Goal: Task Accomplishment & Management: Manage account settings

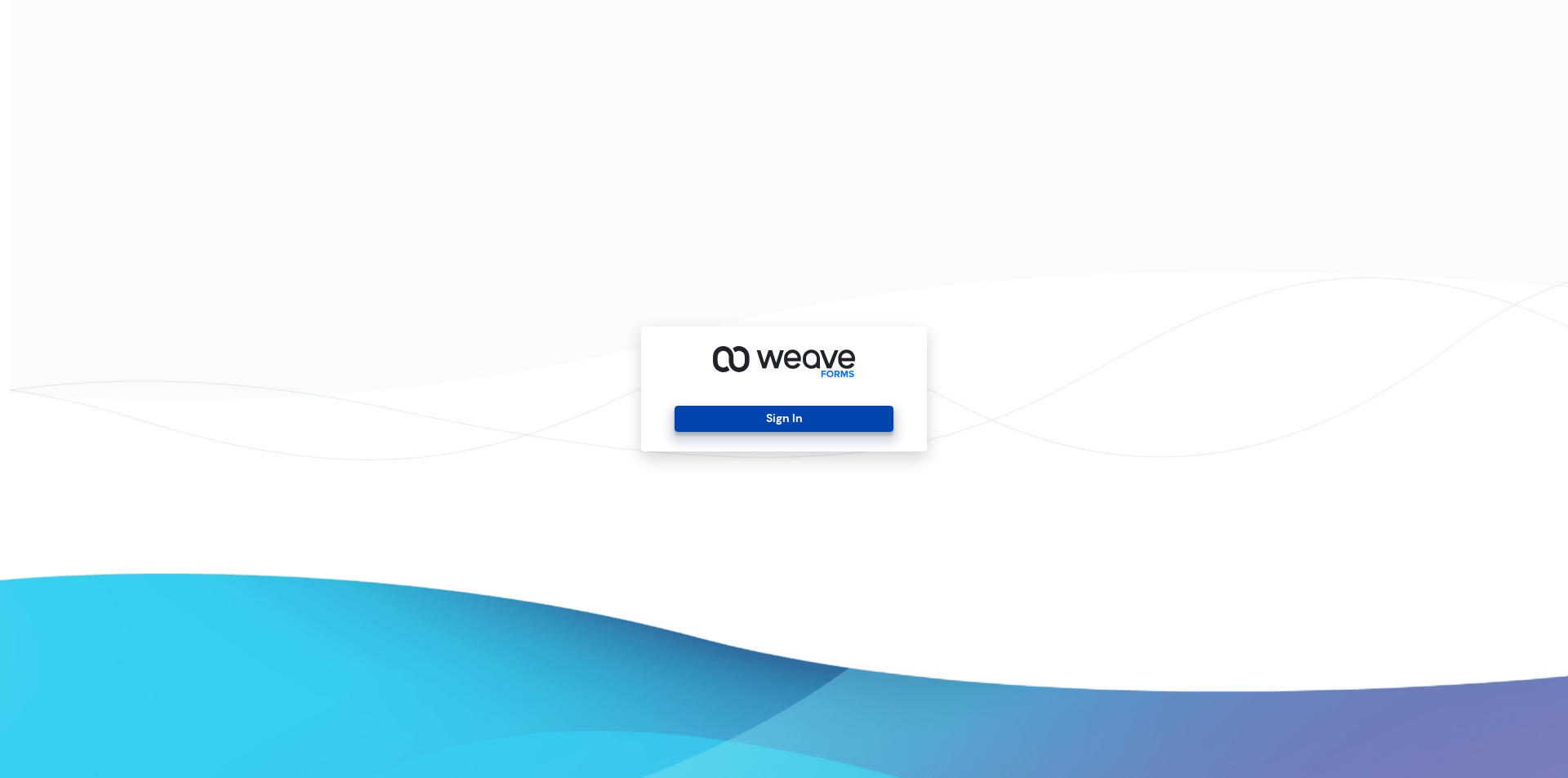
click at [794, 421] on button "Sign In" at bounding box center [783, 418] width 218 height 26
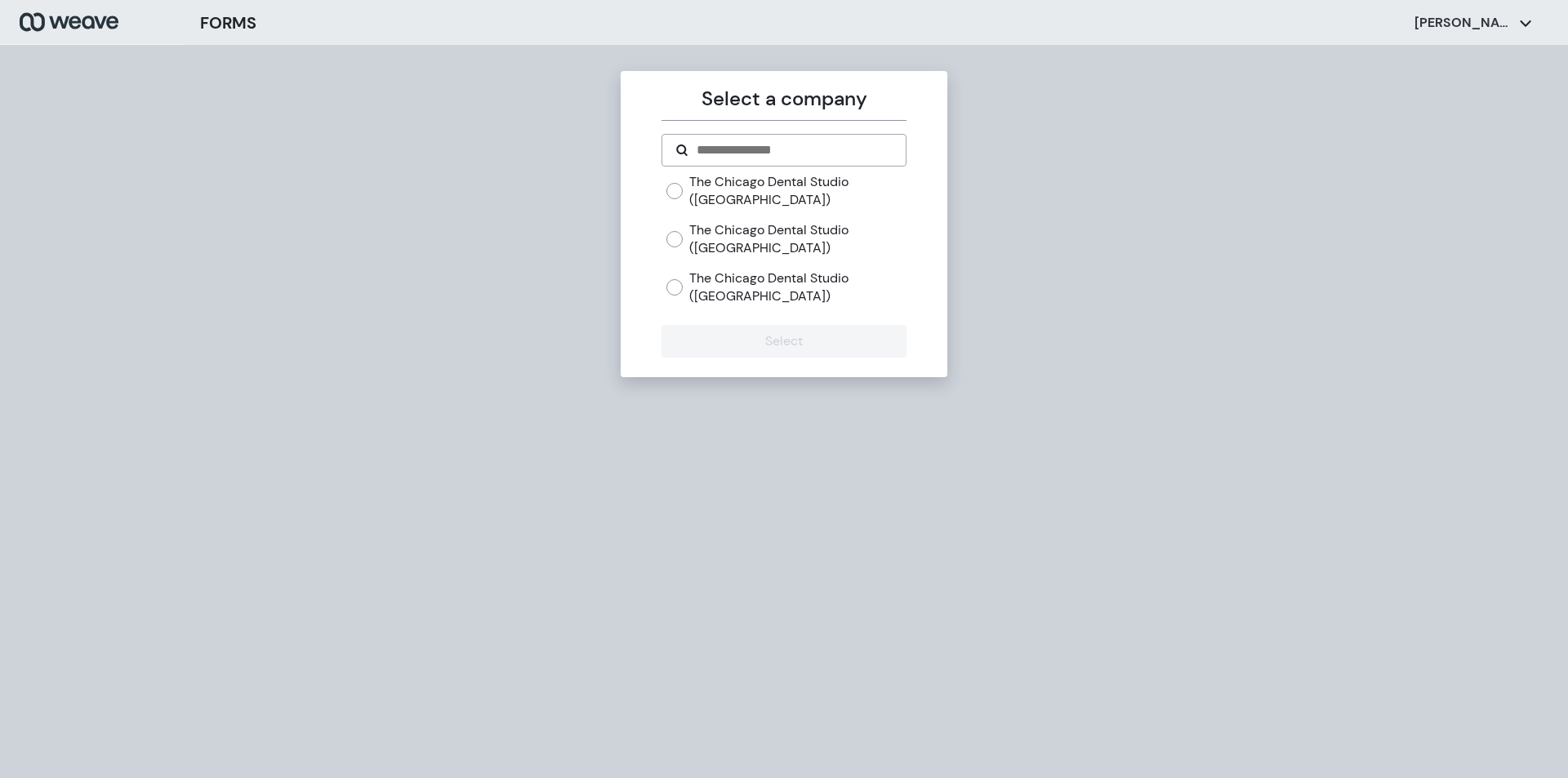
click at [723, 292] on label "The Chicago Dental Studio (Lincoln Park)" at bounding box center [797, 287] width 217 height 35
click at [730, 335] on button "Select" at bounding box center [783, 341] width 245 height 33
